Goal: Check status: Check status

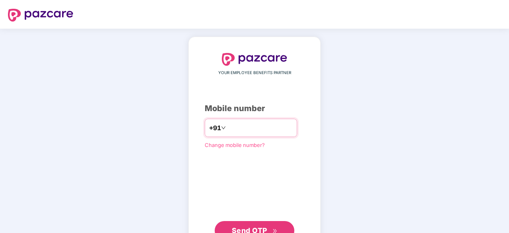
click at [244, 120] on div "+91" at bounding box center [251, 128] width 92 height 18
click at [246, 125] on input "number" at bounding box center [259, 128] width 65 height 13
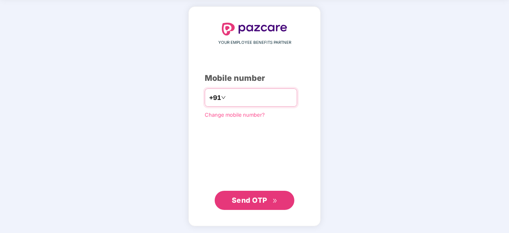
type input "**********"
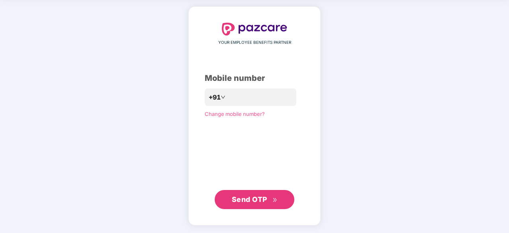
scroll to position [30, 0]
click at [248, 189] on div "**********" at bounding box center [255, 116] width 100 height 186
click at [248, 191] on button "Send OTP" at bounding box center [255, 199] width 80 height 19
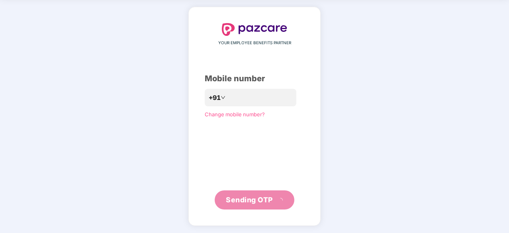
scroll to position [26, 0]
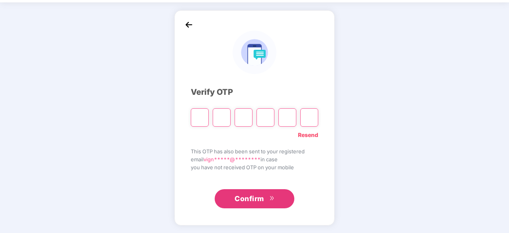
click at [213, 116] on input "Digit 2" at bounding box center [222, 117] width 18 height 18
click at [212, 118] on div at bounding box center [254, 115] width 127 height 24
click at [206, 118] on input "Please enter verification code. Digit 1" at bounding box center [200, 117] width 18 height 18
type input "*"
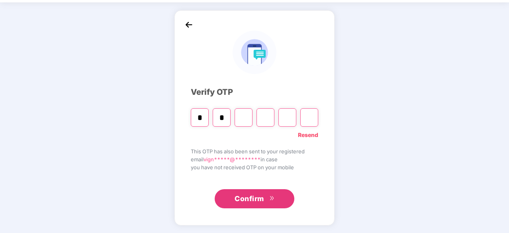
type input "*"
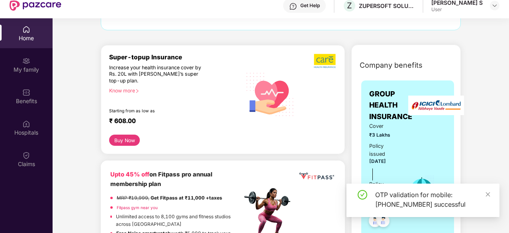
scroll to position [80, 0]
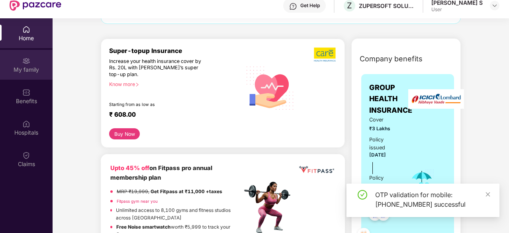
click at [28, 75] on div "My family" at bounding box center [26, 65] width 53 height 30
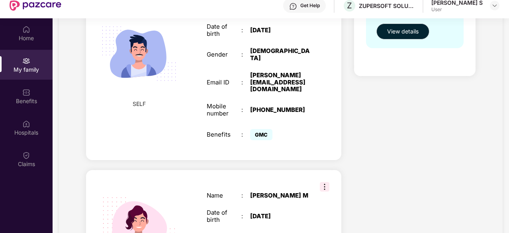
scroll to position [239, 0]
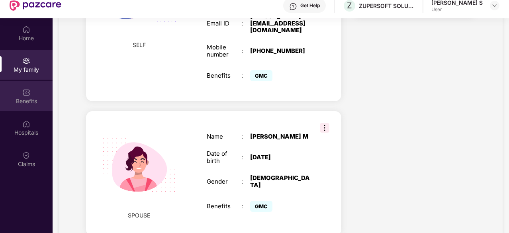
click at [19, 97] on div "Benefits" at bounding box center [26, 101] width 53 height 8
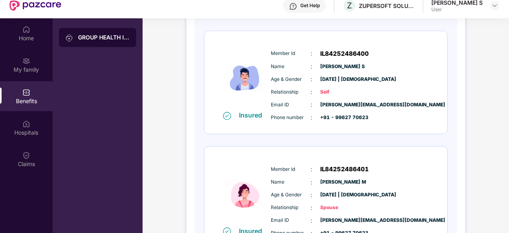
scroll to position [0, 0]
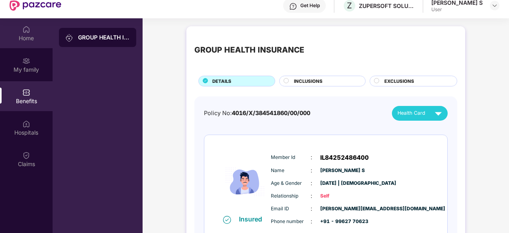
click at [33, 40] on div "Home" at bounding box center [26, 38] width 53 height 8
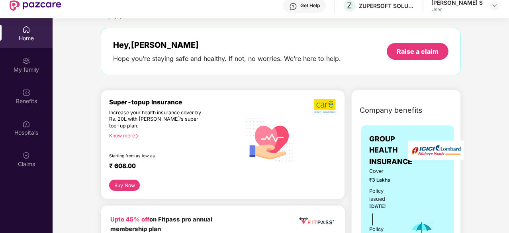
scroll to position [40, 0]
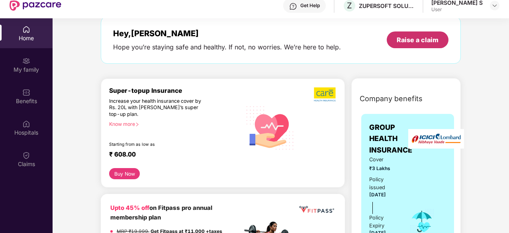
click at [429, 41] on div "Raise a claim" at bounding box center [418, 39] width 42 height 9
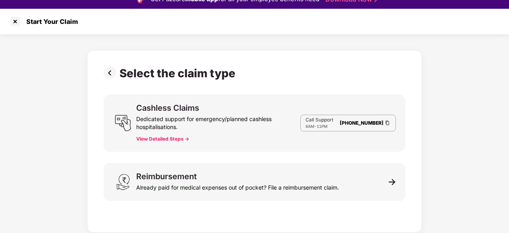
scroll to position [19, 0]
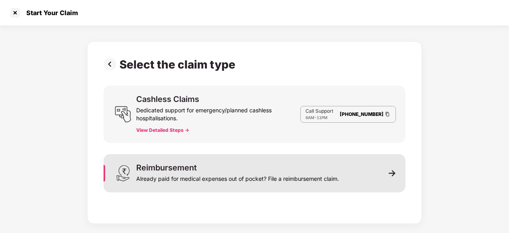
click at [255, 167] on div "Reimbursement Already paid for medical expenses out of pocket? File a reimburse…" at bounding box center [237, 173] width 203 height 19
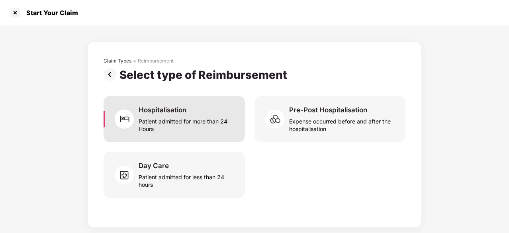
click at [195, 127] on div "Patient admitted for more than 24 Hours" at bounding box center [187, 123] width 97 height 18
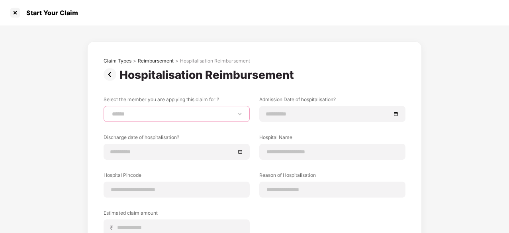
click at [241, 112] on select "**********" at bounding box center [176, 114] width 133 height 6
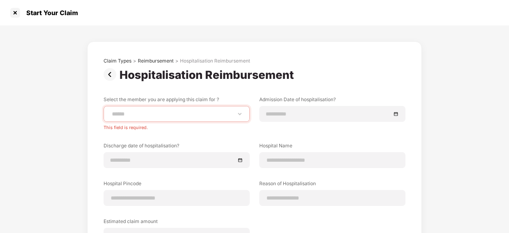
click at [418, 71] on div "**********" at bounding box center [254, 187] width 335 height 292
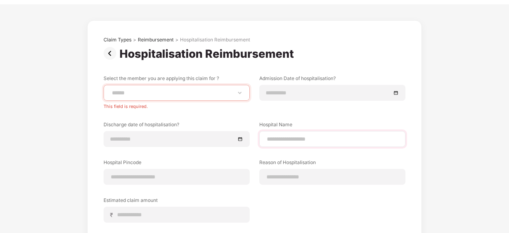
scroll to position [0, 0]
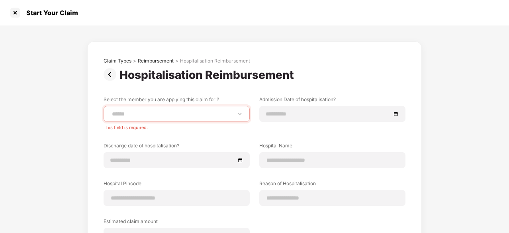
click at [114, 78] on img at bounding box center [112, 74] width 16 height 13
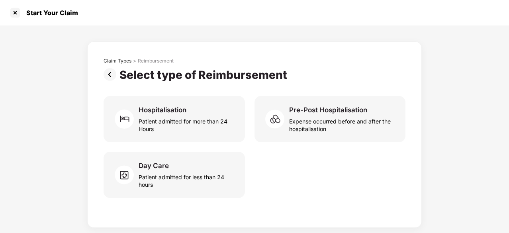
click at [114, 78] on img at bounding box center [112, 74] width 16 height 13
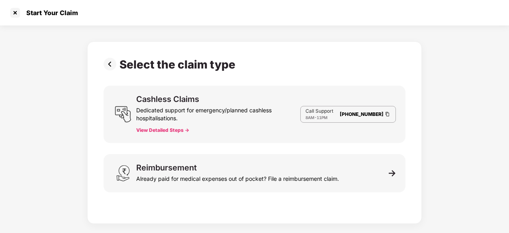
click at [106, 68] on img at bounding box center [112, 64] width 16 height 13
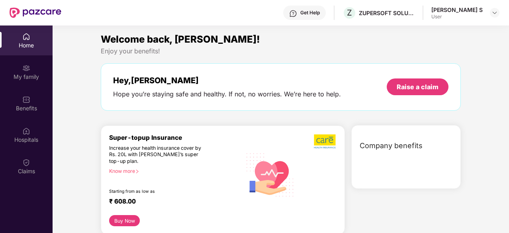
scroll to position [45, 0]
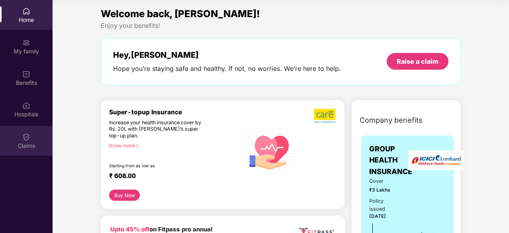
click at [22, 135] on div "Claims" at bounding box center [26, 141] width 53 height 30
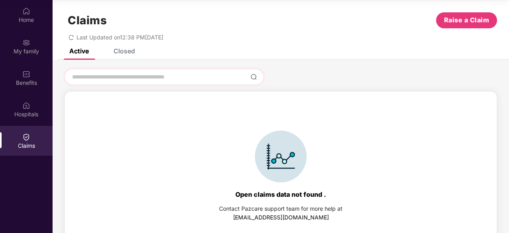
scroll to position [0, 0]
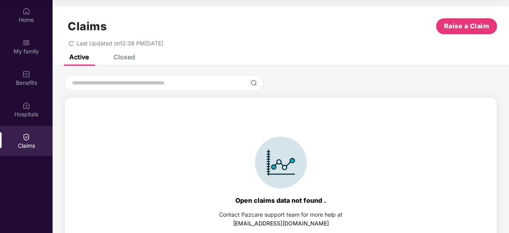
click at [135, 62] on div "Active Closed" at bounding box center [281, 60] width 457 height 11
click at [131, 59] on div "Closed" at bounding box center [125, 57] width 22 height 8
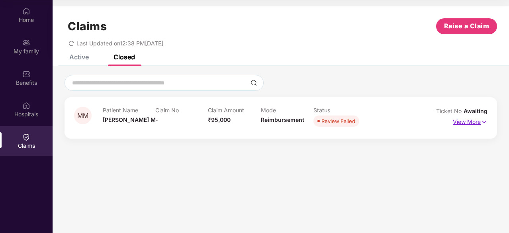
click at [467, 122] on p "View More" at bounding box center [470, 121] width 35 height 11
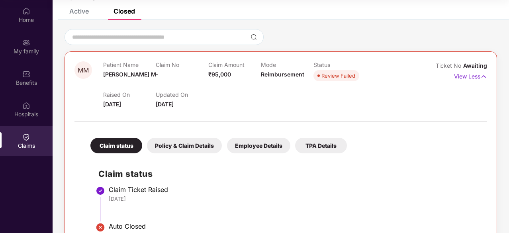
scroll to position [74, 0]
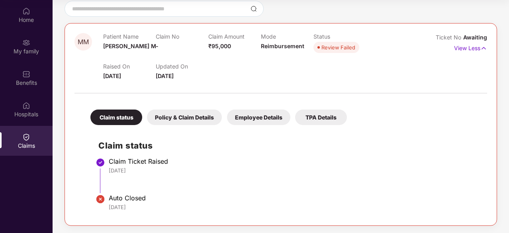
click at [180, 118] on div "Policy & Claim Details" at bounding box center [184, 118] width 75 height 16
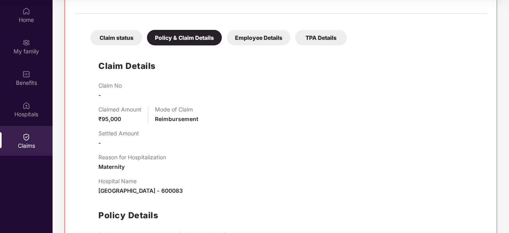
click at [266, 42] on div "Employee Details" at bounding box center [258, 38] width 63 height 16
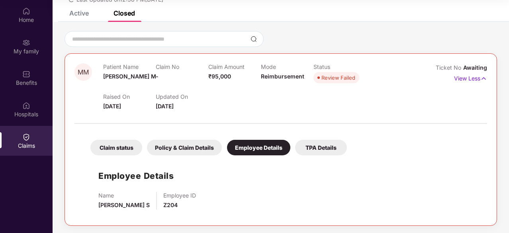
click at [327, 151] on div "TPA Details" at bounding box center [321, 148] width 52 height 16
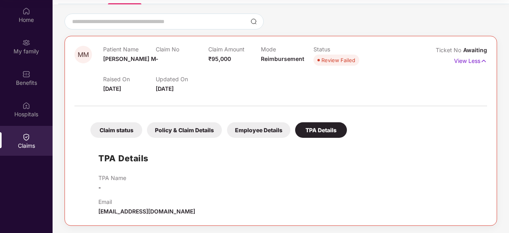
click at [110, 124] on div "Claim status" at bounding box center [116, 130] width 52 height 16
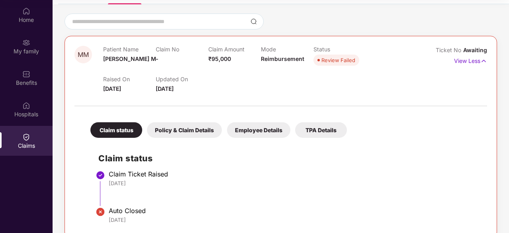
scroll to position [74, 0]
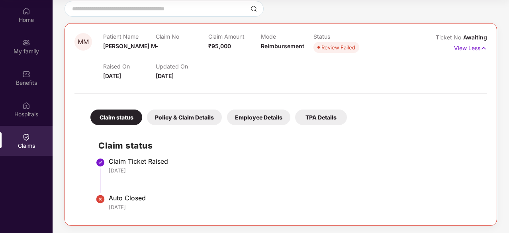
click at [187, 115] on div "Policy & Claim Details" at bounding box center [184, 118] width 75 height 16
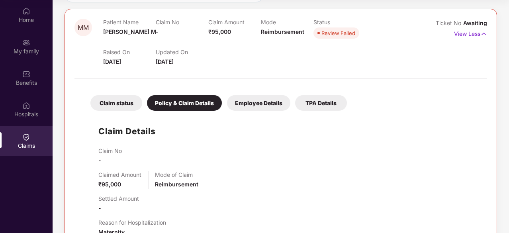
scroll to position [58, 0]
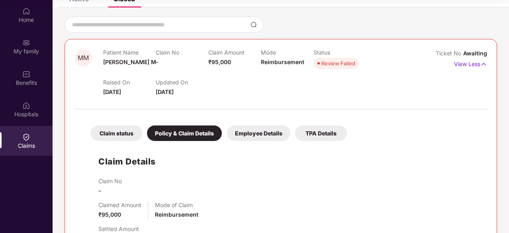
click at [255, 129] on div "Employee Details" at bounding box center [258, 133] width 63 height 16
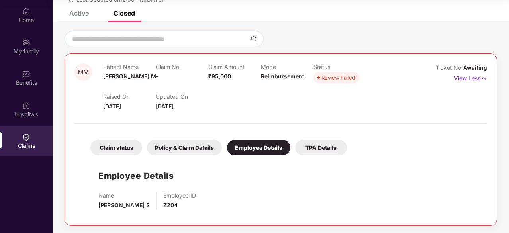
click at [325, 137] on div "Claim status Policy & Claim Details Employee Details TPA Details" at bounding box center [214, 144] width 265 height 24
click at [326, 143] on div "TPA Details" at bounding box center [321, 148] width 52 height 16
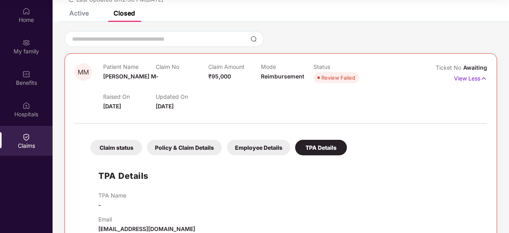
scroll to position [58, 0]
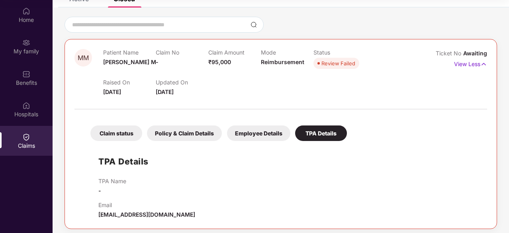
click at [92, 125] on div "Claim status" at bounding box center [116, 133] width 52 height 16
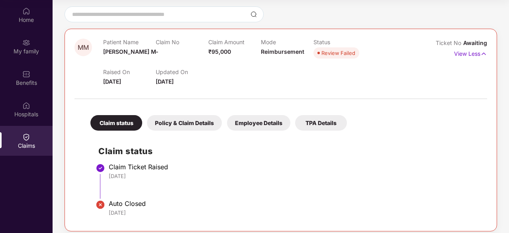
scroll to position [74, 0]
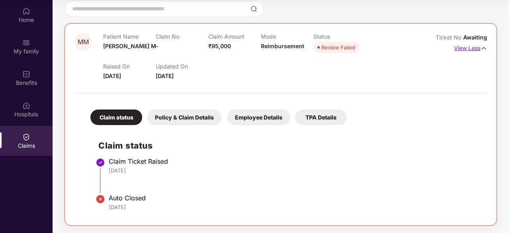
click at [457, 51] on p "View Less" at bounding box center [470, 47] width 33 height 11
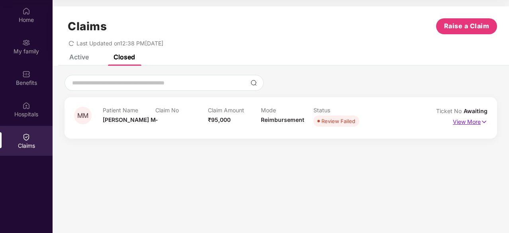
scroll to position [0, 0]
drag, startPoint x: 207, startPoint y: 119, endPoint x: 247, endPoint y: 119, distance: 40.2
click at [247, 119] on div "Patient Name [PERSON_NAME] M Claim No - Claim Amount ₹95,000 Mode Reimbursement…" at bounding box center [261, 118] width 316 height 22
click at [247, 119] on div "Claim Amount ₹95,000" at bounding box center [234, 118] width 53 height 22
drag, startPoint x: 237, startPoint y: 118, endPoint x: 204, endPoint y: 116, distance: 33.5
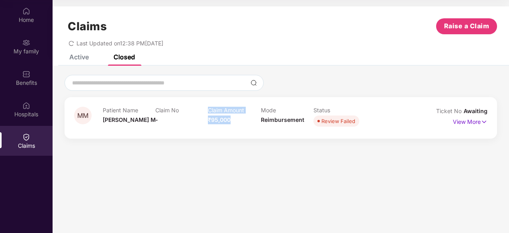
click at [204, 116] on div "Patient Name [PERSON_NAME] M Claim No - Claim Amount ₹95,000 Mode Reimbursement…" at bounding box center [261, 118] width 316 height 22
click at [204, 116] on div "Claim No -" at bounding box center [181, 118] width 53 height 22
drag, startPoint x: 205, startPoint y: 123, endPoint x: 235, endPoint y: 123, distance: 29.9
click at [235, 123] on div "Patient Name [PERSON_NAME] M Claim No - Claim Amount ₹95,000 Mode Reimbursement…" at bounding box center [261, 118] width 316 height 22
click at [235, 123] on div "Claim Amount ₹95,000" at bounding box center [234, 118] width 53 height 22
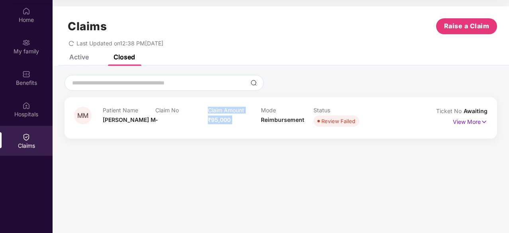
drag, startPoint x: 235, startPoint y: 123, endPoint x: 202, endPoint y: 119, distance: 33.7
click at [202, 119] on div "Patient Name [PERSON_NAME] M Claim No - Claim Amount ₹95,000 Mode Reimbursement…" at bounding box center [261, 118] width 316 height 22
click at [202, 119] on div "Claim No -" at bounding box center [181, 118] width 53 height 22
drag, startPoint x: 205, startPoint y: 119, endPoint x: 238, endPoint y: 118, distance: 33.1
click at [238, 118] on div "Patient Name [PERSON_NAME] M Claim No - Claim Amount ₹95,000 Mode Reimbursement…" at bounding box center [261, 118] width 316 height 22
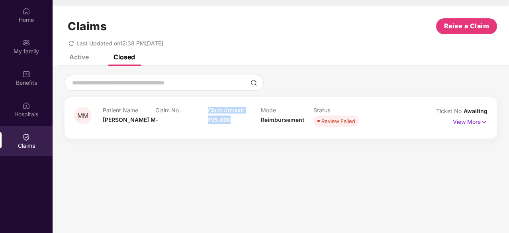
click at [238, 118] on div "Claim Amount ₹95,000" at bounding box center [234, 118] width 53 height 22
drag, startPoint x: 256, startPoint y: 119, endPoint x: 308, endPoint y: 120, distance: 52.6
click at [308, 120] on div "Patient Name [PERSON_NAME] M Claim No - Claim Amount ₹95,000 Mode Reimbursement…" at bounding box center [261, 118] width 316 height 22
click at [308, 120] on div "Mode Reimbursement" at bounding box center [287, 118] width 53 height 22
click at [83, 63] on div "Active" at bounding box center [72, 57] width 31 height 18
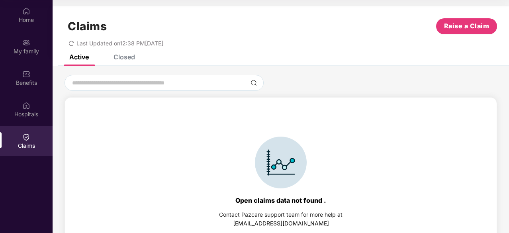
click at [105, 43] on span "Last Updated on 12:38 PM[DATE]" at bounding box center [119, 43] width 87 height 7
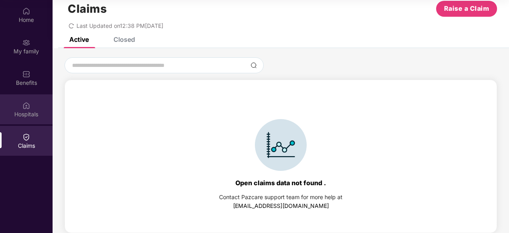
click at [41, 113] on div "Hospitals" at bounding box center [26, 114] width 53 height 8
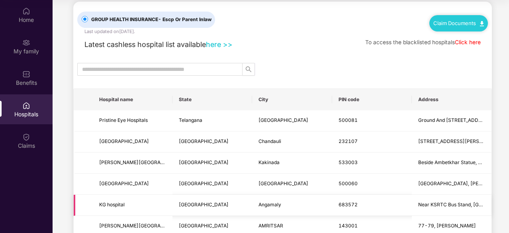
scroll to position [0, 0]
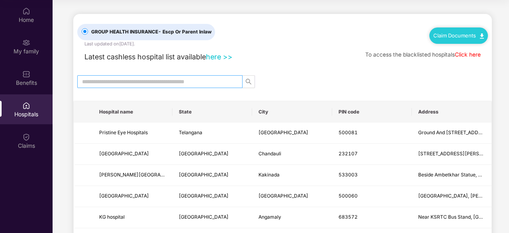
click at [174, 76] on span at bounding box center [159, 81] width 165 height 13
click at [173, 79] on input "text" at bounding box center [156, 81] width 149 height 9
type input "*******"
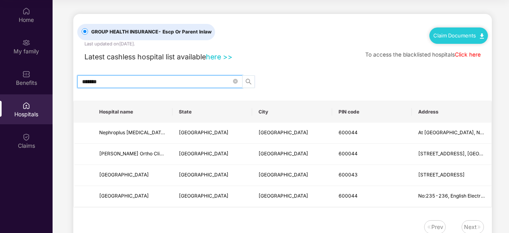
drag, startPoint x: 264, startPoint y: 81, endPoint x: 250, endPoint y: 80, distance: 13.6
click at [263, 80] on div "*******" at bounding box center [282, 81] width 419 height 13
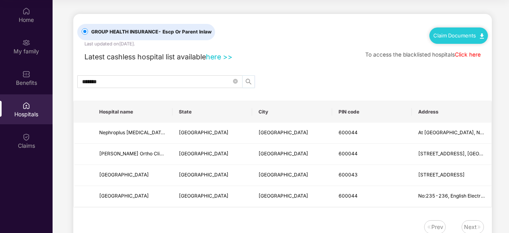
click at [250, 80] on icon "search" at bounding box center [248, 81] width 6 height 6
click at [44, 16] on div "Home" at bounding box center [26, 20] width 53 height 8
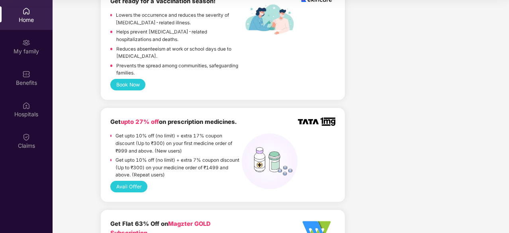
scroll to position [478, 0]
